Goal: Task Accomplishment & Management: Use online tool/utility

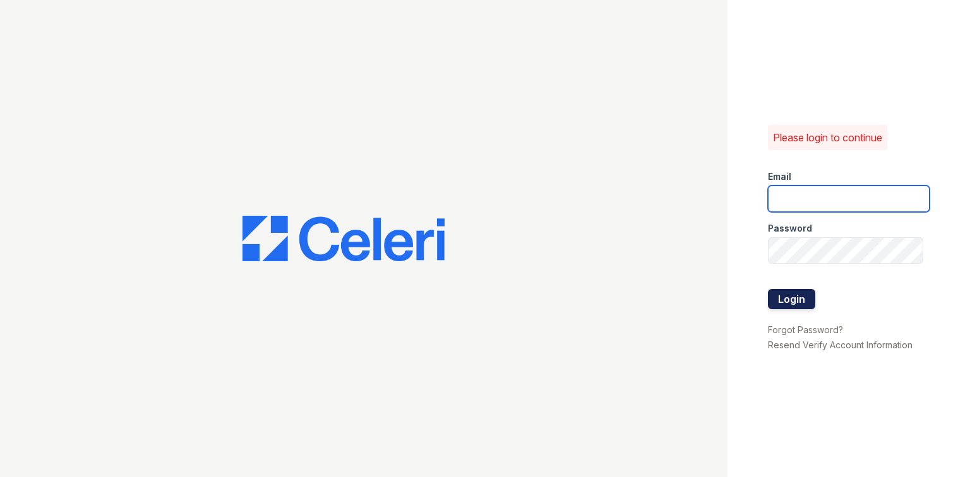
type input "magnoliafallsamgr@greystar.com"
click at [780, 302] on button "Login" at bounding box center [791, 299] width 47 height 20
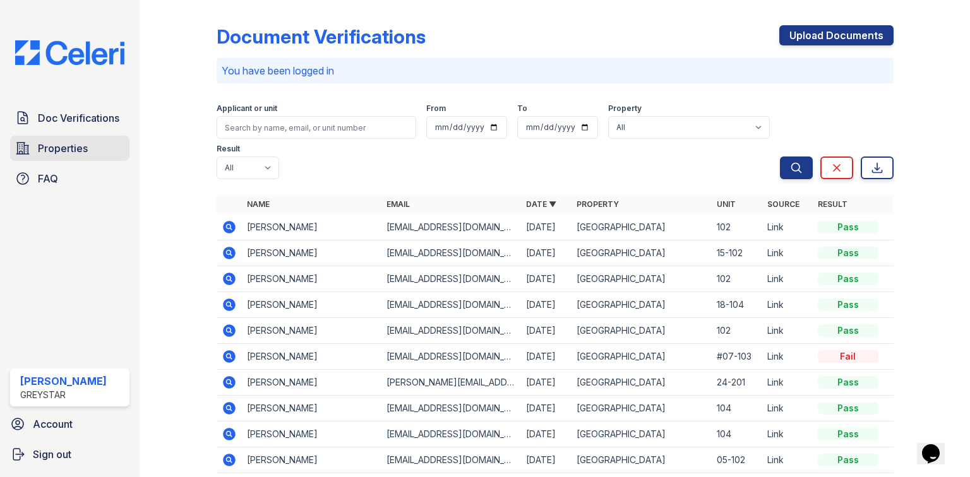
click at [45, 146] on span "Properties" at bounding box center [63, 148] width 50 height 15
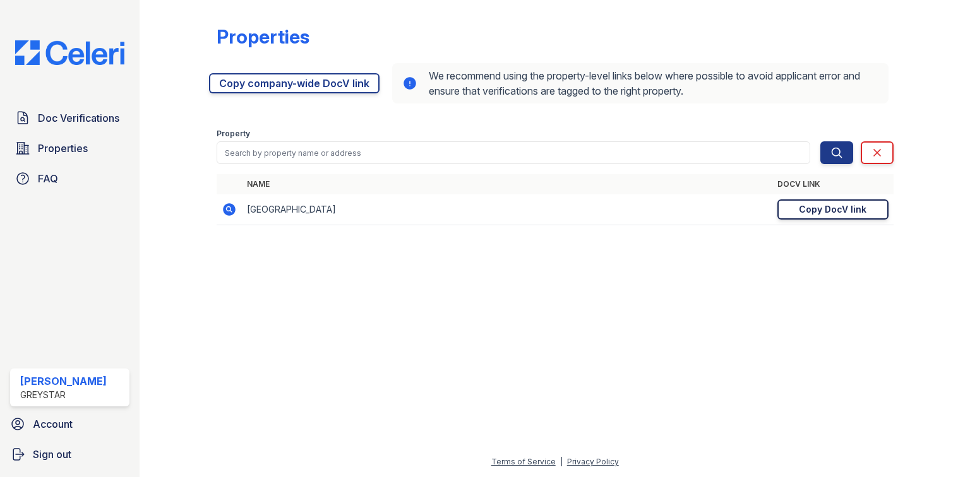
click at [809, 210] on div "Copy DocV link" at bounding box center [833, 209] width 68 height 13
